Goal: Navigation & Orientation: Find specific page/section

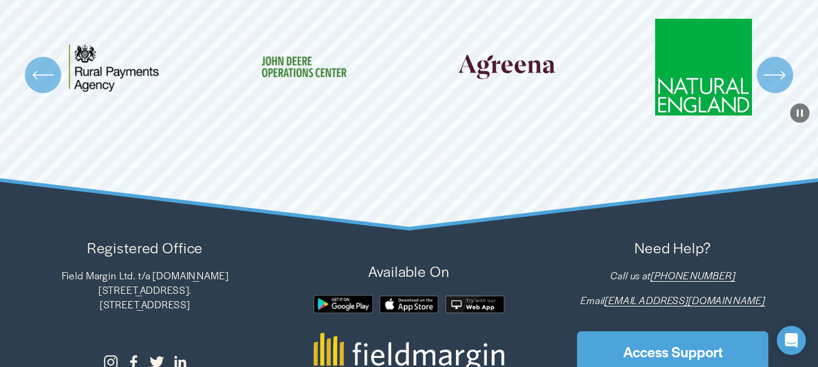
scroll to position [3471, 0]
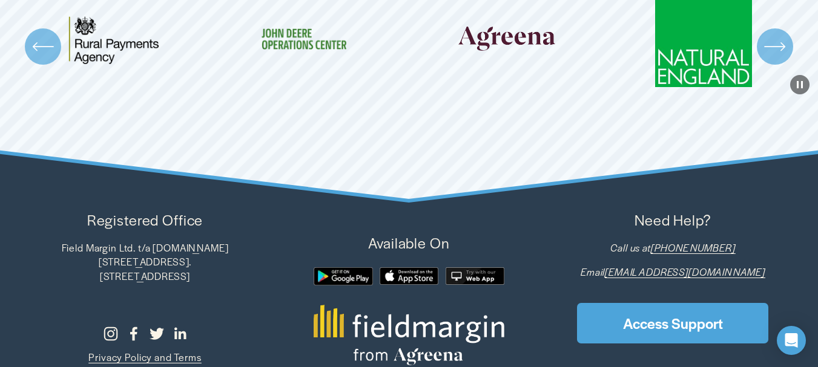
scroll to position [4107, 0]
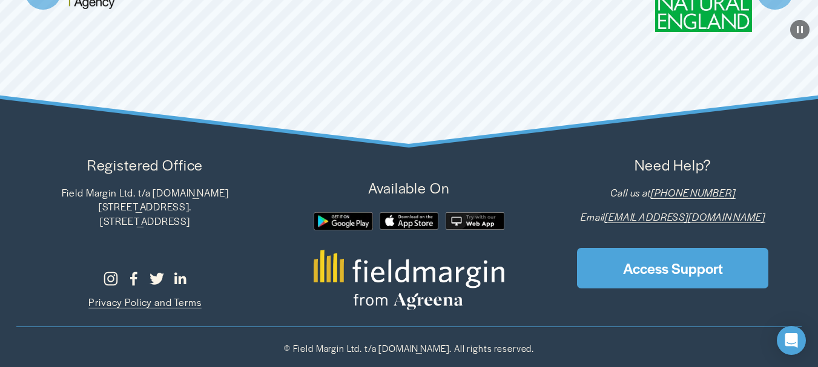
drag, startPoint x: 278, startPoint y: 105, endPoint x: 125, endPoint y: 111, distance: 152.7
